Goal: Task Accomplishment & Management: Complete application form

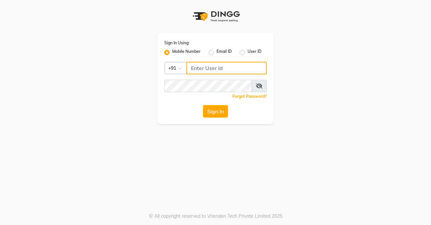
click at [220, 68] on input "Username" at bounding box center [227, 68] width 80 height 13
type input "9899922622"
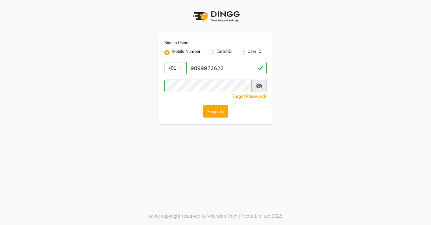
click at [214, 115] on button "Sign In" at bounding box center [215, 111] width 25 height 13
click at [214, 115] on div "Sign In" at bounding box center [215, 111] width 103 height 13
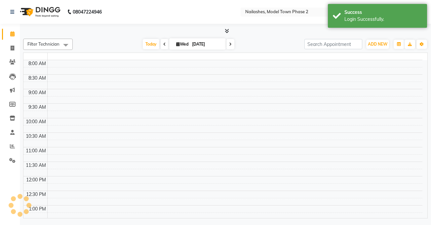
select select "en"
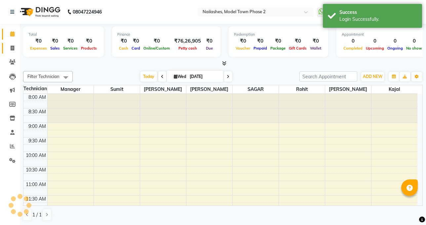
click at [7, 45] on span at bounding box center [13, 49] width 12 height 8
select select "service"
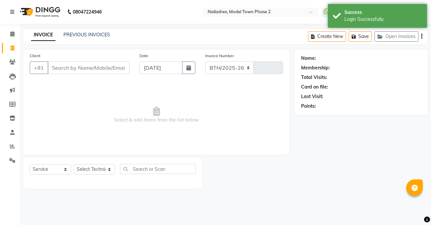
select select "3840"
type input "1295"
click at [80, 67] on input "Client" at bounding box center [89, 68] width 82 height 13
click at [95, 166] on select "Select Technician [PERSON_NAME] Manager [PERSON_NAME] [PERSON_NAME] Sumit [PERS…" at bounding box center [94, 169] width 41 height 10
select select "65819"
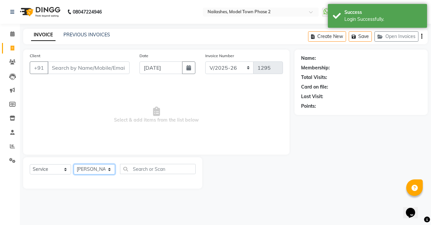
click at [74, 164] on select "Select Technician [PERSON_NAME] Manager [PERSON_NAME] [PERSON_NAME] Sumit [PERS…" at bounding box center [94, 169] width 41 height 10
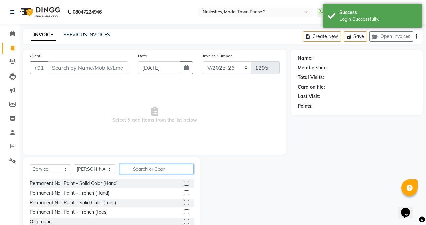
click at [134, 172] on input "text" at bounding box center [157, 169] width 74 height 10
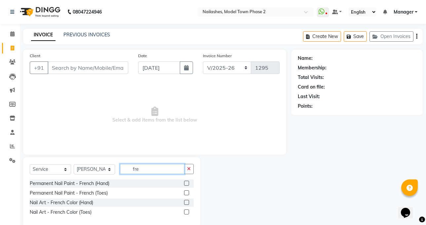
type input "fre"
drag, startPoint x: 187, startPoint y: 185, endPoint x: 181, endPoint y: 183, distance: 5.9
click at [185, 184] on label at bounding box center [186, 183] width 5 height 5
click at [185, 184] on input "checkbox" at bounding box center [186, 184] width 4 height 4
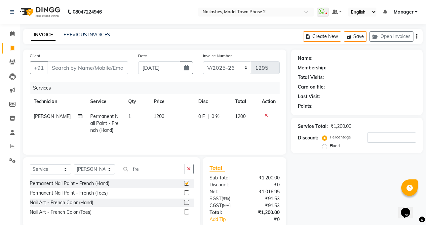
checkbox input "false"
click at [158, 114] on span "1200" at bounding box center [159, 116] width 11 height 6
select select "65819"
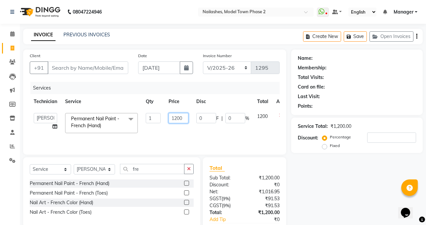
click at [188, 122] on input "1200" at bounding box center [179, 118] width 20 height 10
type input "1250"
click at [155, 129] on tr "[PERSON_NAME] kajal Manager [PERSON_NAME] [PERSON_NAME] Sumit [PERSON_NAME] Per…" at bounding box center [162, 123] width 265 height 28
click at [165, 129] on td "1250" at bounding box center [179, 123] width 28 height 28
select select "65819"
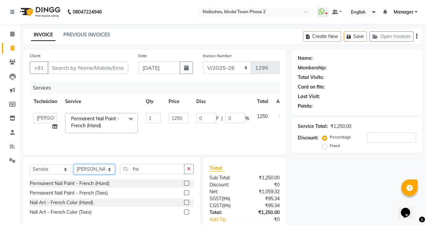
click at [101, 165] on select "Select Technician [PERSON_NAME] Manager [PERSON_NAME] [PERSON_NAME] Sumit [PERS…" at bounding box center [94, 169] width 41 height 10
select select "85506"
click at [74, 164] on select "Select Technician [PERSON_NAME] Manager [PERSON_NAME] [PERSON_NAME] Sumit [PERS…" at bounding box center [94, 169] width 41 height 10
click at [97, 127] on span "Permanent Nail Paint - French (Hand)" at bounding box center [95, 122] width 48 height 13
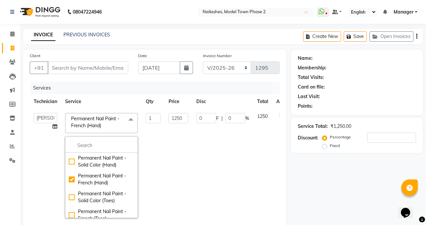
click at [191, 166] on td "1250" at bounding box center [179, 165] width 28 height 113
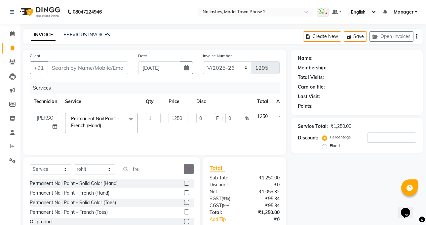
click at [189, 169] on icon "button" at bounding box center [189, 169] width 4 height 5
click at [185, 169] on input "fre" at bounding box center [152, 169] width 64 height 10
click at [170, 169] on input "text" at bounding box center [157, 169] width 74 height 10
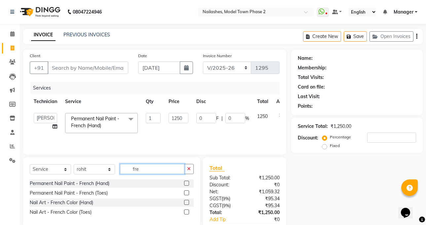
type input "fre"
click at [186, 181] on label at bounding box center [186, 183] width 5 height 5
click at [186, 182] on input "checkbox" at bounding box center [186, 184] width 4 height 4
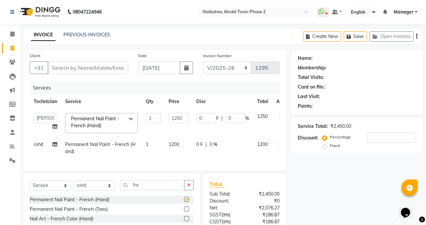
checkbox input "false"
click at [172, 140] on td "1200" at bounding box center [179, 148] width 28 height 22
select select "85506"
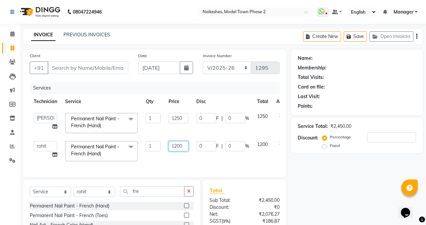
drag, startPoint x: 192, startPoint y: 142, endPoint x: 187, endPoint y: 145, distance: 6.2
click at [188, 145] on td "1200" at bounding box center [179, 151] width 28 height 28
type input "1250"
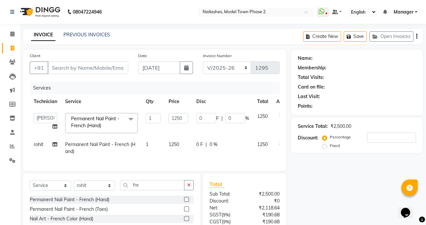
click at [187, 154] on td "1250" at bounding box center [179, 148] width 28 height 22
select select "85506"
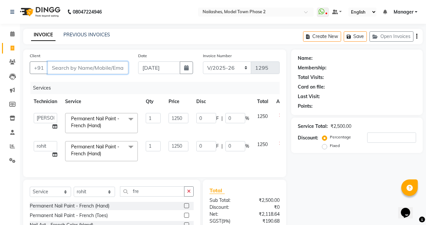
click at [73, 68] on input "Client" at bounding box center [88, 68] width 81 height 13
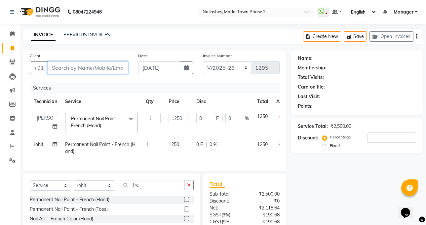
drag, startPoint x: 0, startPoint y: 46, endPoint x: 120, endPoint y: 65, distance: 121.2
click at [120, 65] on input "Client" at bounding box center [88, 68] width 81 height 13
type input "9"
type input "0"
type input "9235597745"
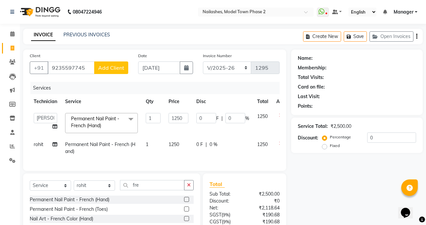
click at [120, 65] on span "Add Client" at bounding box center [111, 67] width 26 height 7
select select "21"
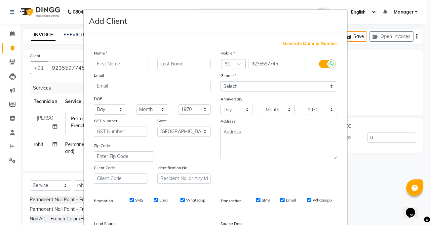
click at [120, 64] on input "text" at bounding box center [121, 64] width 54 height 10
type input "[PERSON_NAME]"
click at [262, 81] on div "Gender" at bounding box center [279, 76] width 127 height 9
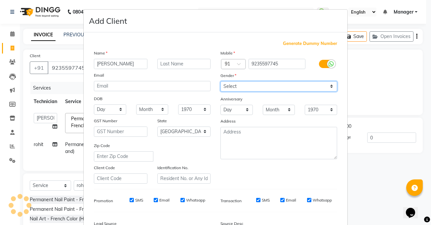
click at [260, 85] on select "Select [DEMOGRAPHIC_DATA] [DEMOGRAPHIC_DATA] Other Prefer Not To Say" at bounding box center [279, 86] width 117 height 10
select select "[DEMOGRAPHIC_DATA]"
click at [221, 81] on select "Select [DEMOGRAPHIC_DATA] [DEMOGRAPHIC_DATA] Other Prefer Not To Say" at bounding box center [279, 86] width 117 height 10
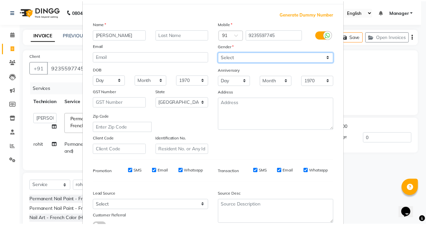
scroll to position [80, 0]
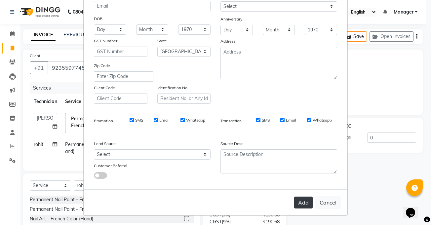
click at [296, 201] on button "Add" at bounding box center [303, 203] width 19 height 12
click at [296, 201] on div "Add Cancel" at bounding box center [216, 203] width 264 height 26
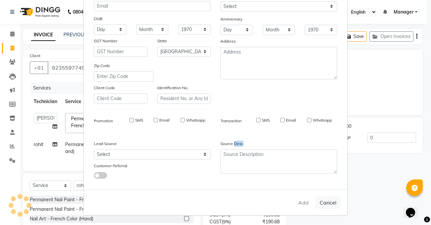
type input "92******45"
select select
select select "null"
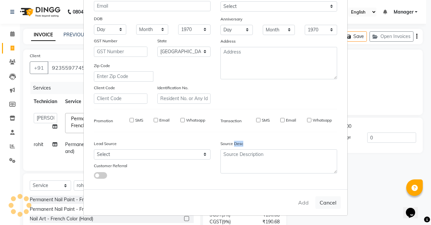
select select
checkbox input "false"
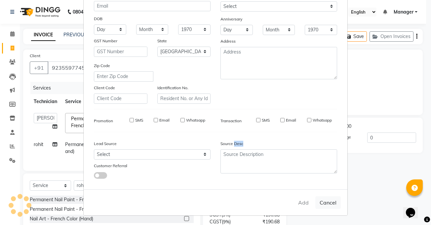
checkbox input "false"
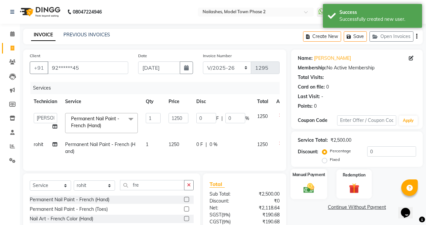
click at [309, 182] on div "Manual Payment" at bounding box center [309, 184] width 37 height 30
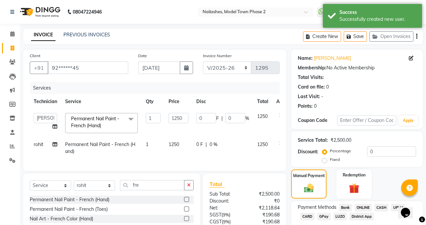
scroll to position [61, 0]
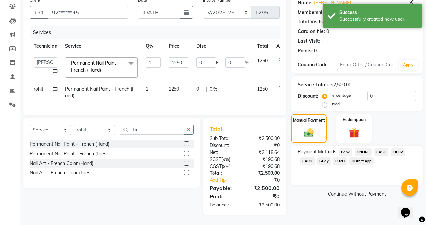
click at [364, 148] on span "ONLINE" at bounding box center [363, 152] width 17 height 8
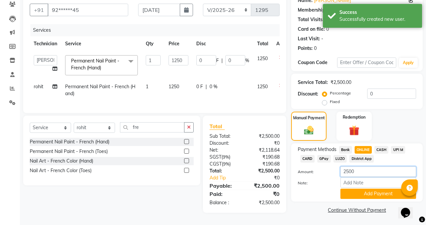
click at [362, 167] on input "2500" at bounding box center [379, 172] width 76 height 10
type input "2"
type input "500"
click at [354, 192] on button "Add Payment" at bounding box center [379, 194] width 76 height 10
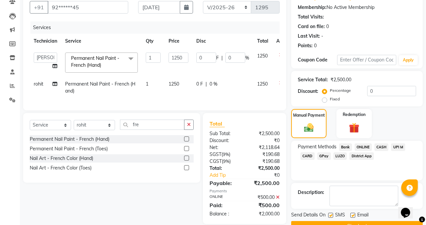
click at [381, 145] on span "CASH" at bounding box center [382, 148] width 14 height 8
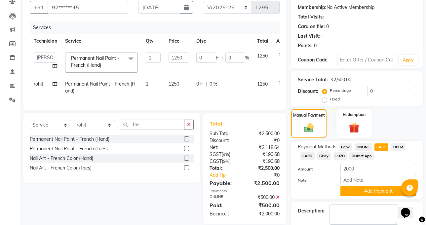
scroll to position [94, 0]
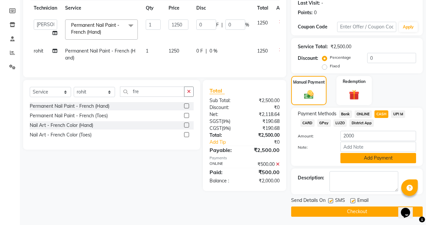
click at [380, 159] on button "Add Payment" at bounding box center [379, 158] width 76 height 10
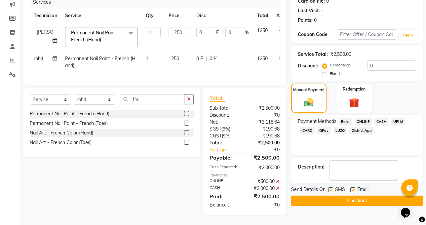
click at [377, 198] on button "Checkout" at bounding box center [357, 201] width 132 height 10
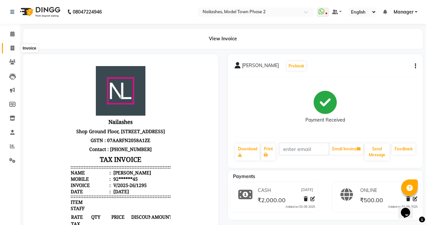
click at [7, 47] on span at bounding box center [13, 49] width 12 height 8
select select "service"
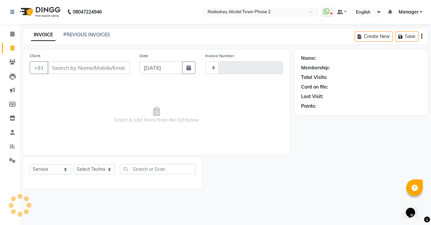
type input "1296"
select select "3840"
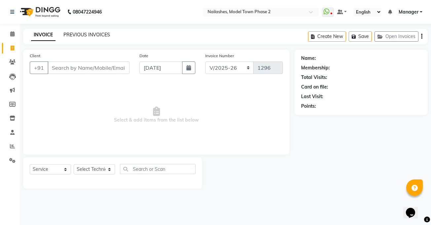
click at [82, 37] on link "PREVIOUS INVOICES" at bounding box center [86, 35] width 47 height 6
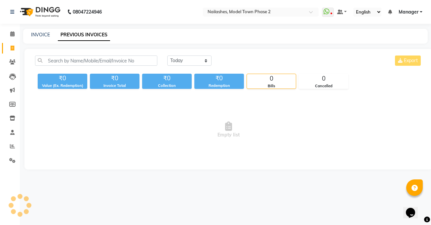
click at [82, 37] on link "PREVIOUS INVOICES" at bounding box center [84, 35] width 52 height 12
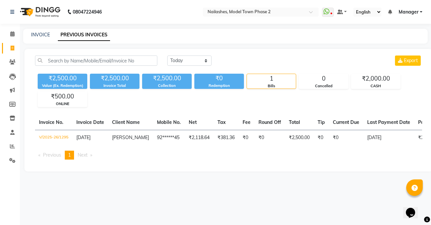
click at [54, 27] on div "08047224946 Select Location × Nailashes, Model Town Phase 2 WhatsApp Status ✕ S…" at bounding box center [215, 112] width 431 height 225
click at [38, 35] on link "INVOICE" at bounding box center [40, 35] width 19 height 6
select select "service"
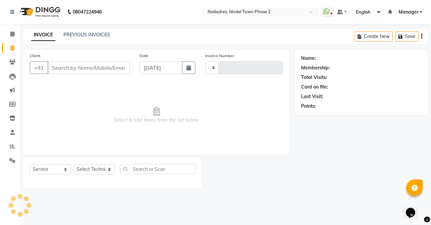
type input "1296"
select select "3840"
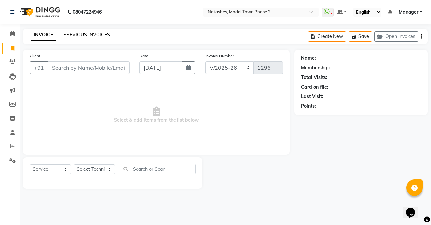
click at [78, 32] on link "PREVIOUS INVOICES" at bounding box center [86, 35] width 47 height 6
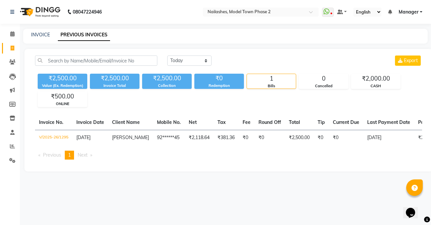
click at [78, 32] on link "PREVIOUS INVOICES" at bounding box center [84, 35] width 52 height 12
click at [34, 35] on link "INVOICE" at bounding box center [40, 35] width 19 height 6
select select "service"
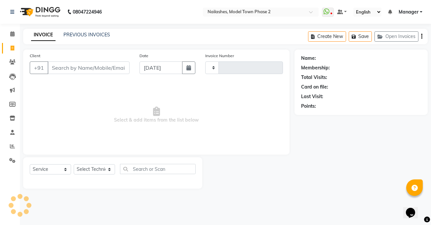
type input "1296"
select select "3840"
click at [65, 64] on input "Client" at bounding box center [89, 68] width 82 height 13
click at [76, 33] on link "PREVIOUS INVOICES" at bounding box center [86, 35] width 47 height 6
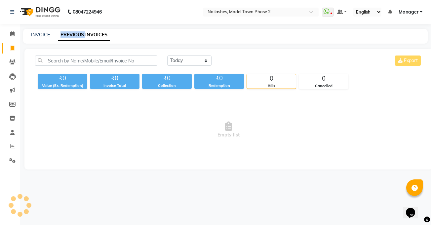
click at [76, 33] on link "PREVIOUS INVOICES" at bounding box center [84, 35] width 52 height 12
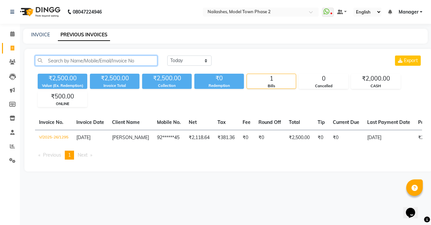
click at [72, 57] on input "text" at bounding box center [96, 61] width 122 height 10
click at [35, 33] on link "INVOICE" at bounding box center [40, 35] width 19 height 6
select select "service"
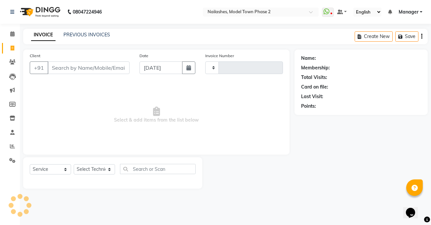
type input "1296"
select select "3840"
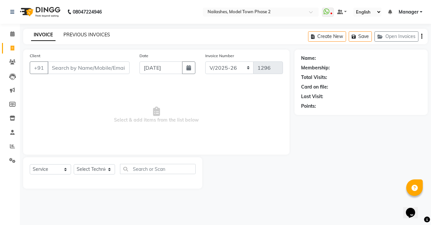
click at [79, 32] on link "PREVIOUS INVOICES" at bounding box center [86, 35] width 47 height 6
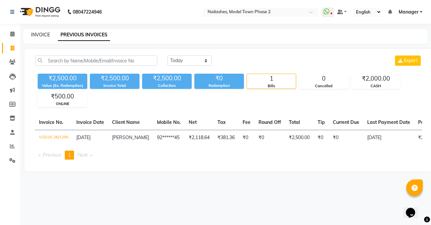
click at [41, 34] on link "INVOICE" at bounding box center [40, 35] width 19 height 6
select select "service"
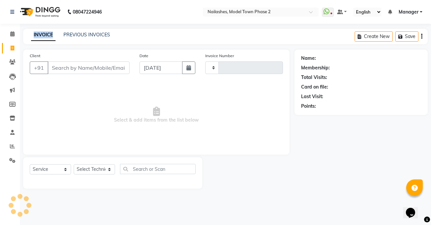
type input "1296"
select select "3840"
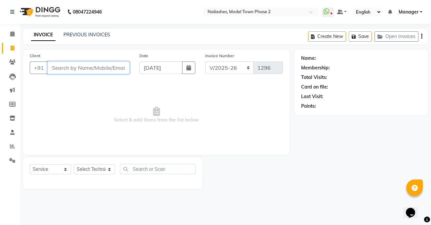
click at [51, 63] on input "Client" at bounding box center [89, 68] width 82 height 13
